Goal: Task Accomplishment & Management: Use online tool/utility

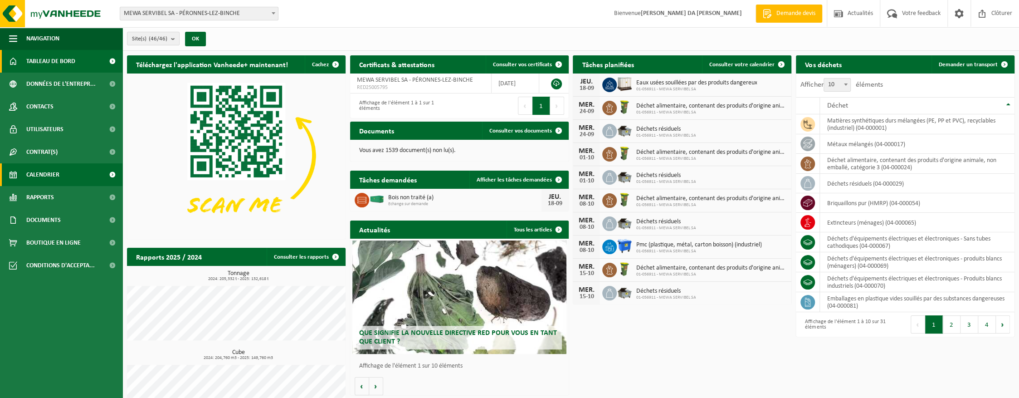
click at [57, 179] on span "Calendrier" at bounding box center [42, 174] width 33 height 23
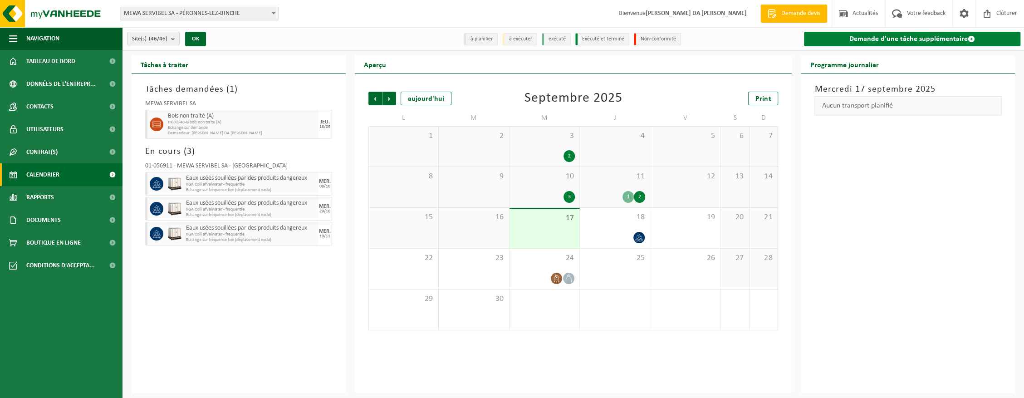
click at [841, 45] on link "Demande d'une tâche supplémentaire" at bounding box center [912, 39] width 216 height 15
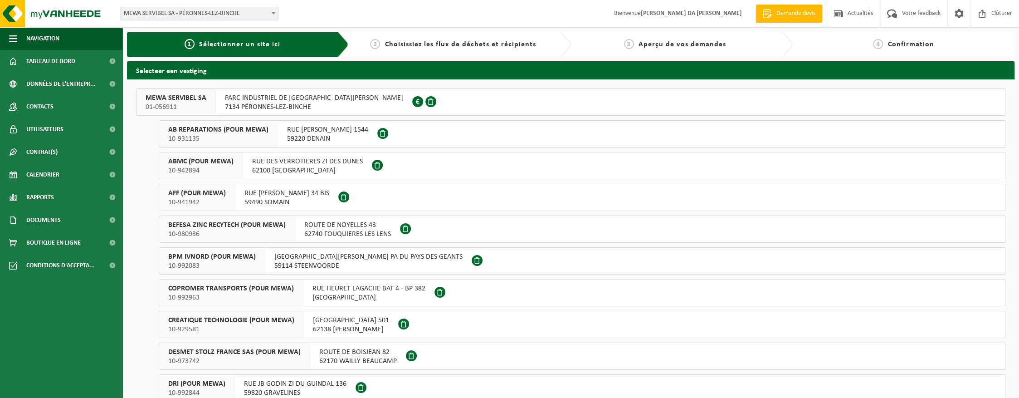
click at [305, 112] on div "PARC INDUSTRIEL DE BRAY - PERONNES AVENUE LÉOPOLD III 33 7134 PÉRONNES-LEZ-BINC…" at bounding box center [314, 102] width 196 height 26
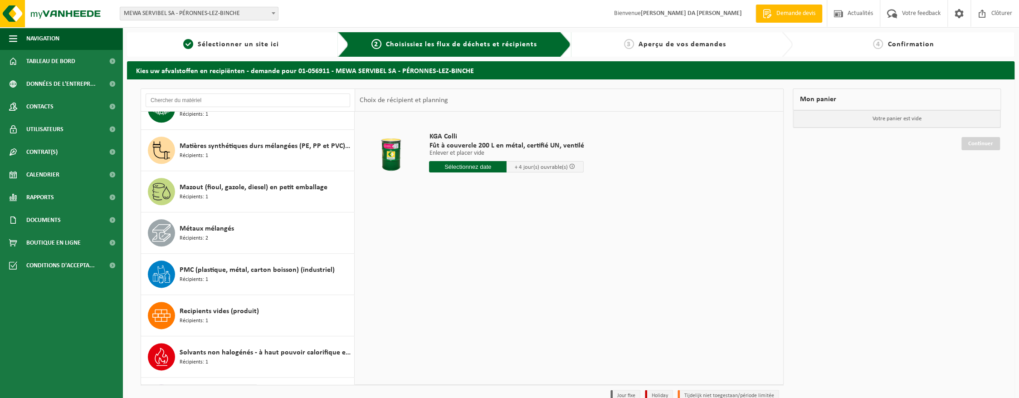
scroll to position [1002, 0]
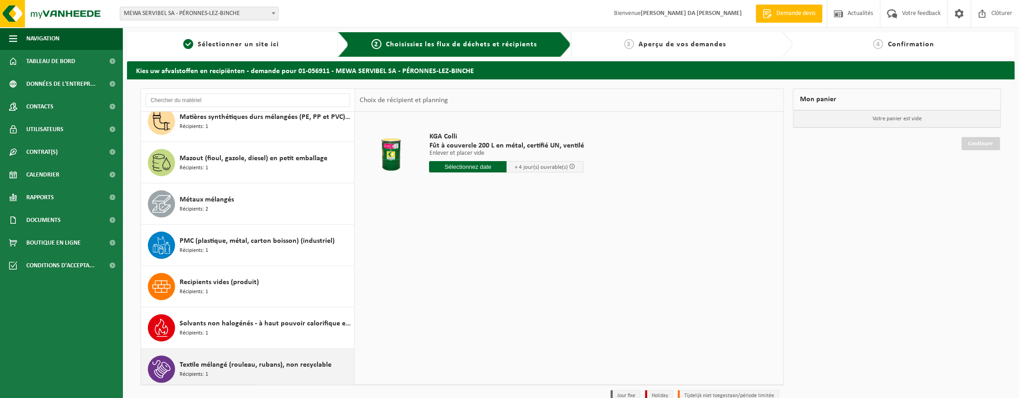
click at [258, 359] on span "Textile mélangé (rouleau, rubans), non recyclable" at bounding box center [256, 364] width 152 height 11
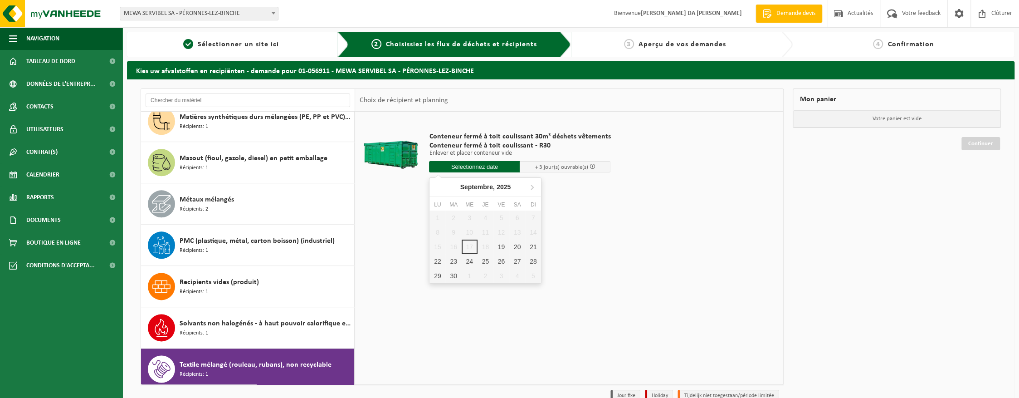
click at [489, 171] on input "text" at bounding box center [474, 166] width 91 height 11
click at [496, 249] on div "19" at bounding box center [502, 247] width 16 height 15
type input "à partir de 2025-09-19"
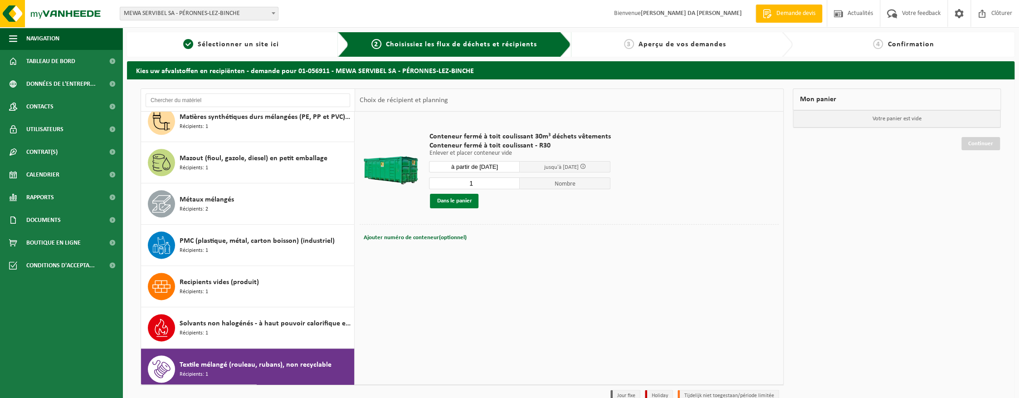
click at [446, 204] on button "Dans le panier" at bounding box center [454, 201] width 49 height 15
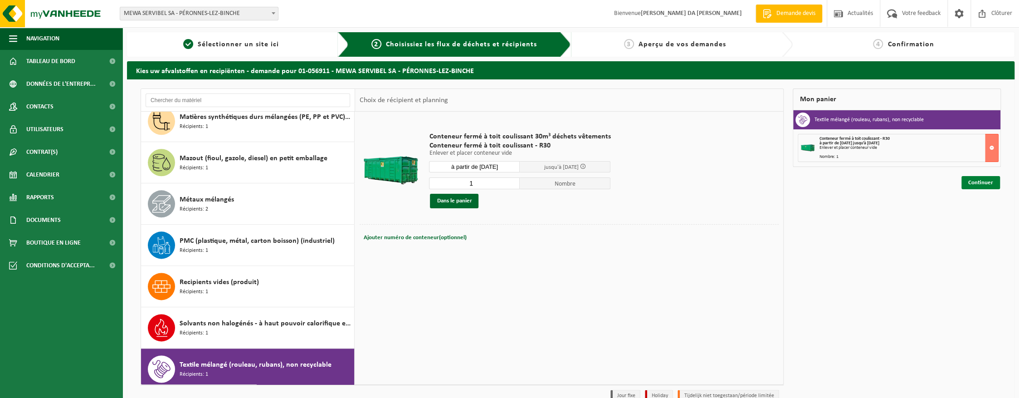
click at [982, 184] on link "Continuer" at bounding box center [981, 182] width 39 height 13
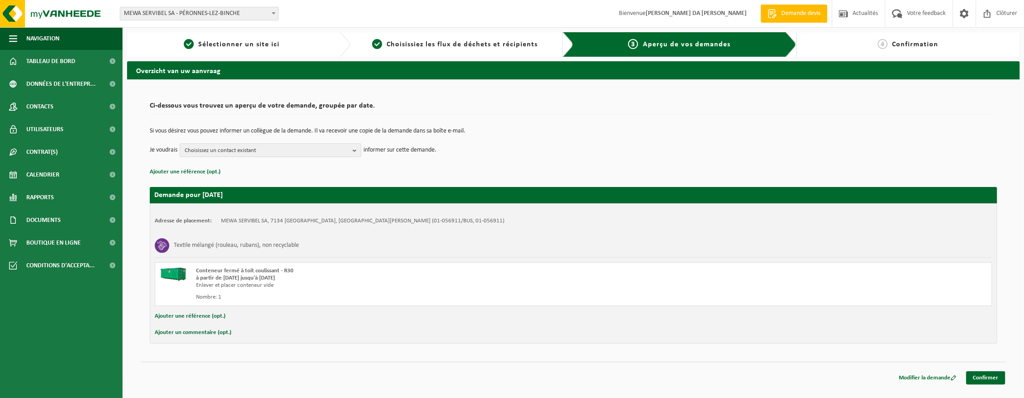
click at [254, 323] on div "Adresse de placement: MEWA SERVIBEL SA, 7134 [GEOGRAPHIC_DATA], [GEOGRAPHIC_DAT…" at bounding box center [573, 273] width 847 height 140
click at [204, 332] on button "Ajouter un commentaire (opt.)" at bounding box center [193, 333] width 77 height 12
click at [210, 332] on input "text" at bounding box center [588, 334] width 790 height 14
type input "NOUVELLE PROCEDURE : OBLIGATION DE SE PRESENTER A LA RECEPTION AVANT DE RENTRER…"
click at [986, 381] on link "Confirmer" at bounding box center [985, 379] width 39 height 13
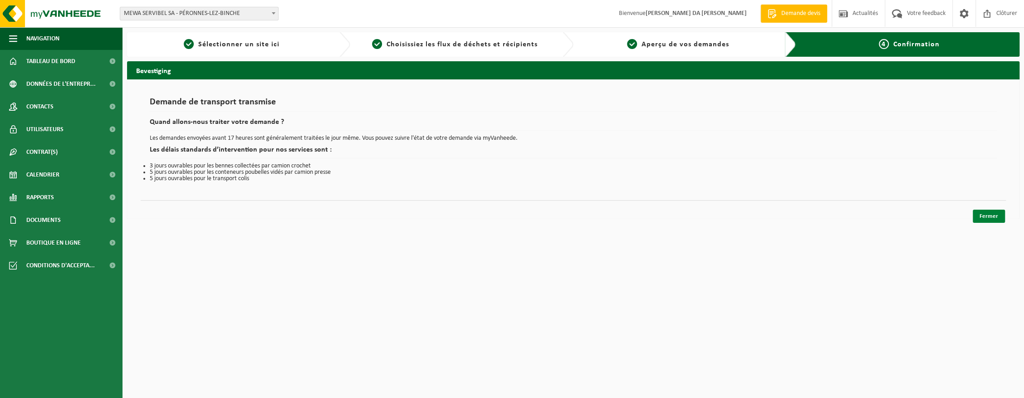
click at [979, 213] on link "Fermer" at bounding box center [989, 216] width 32 height 13
